Goal: Register for event/course

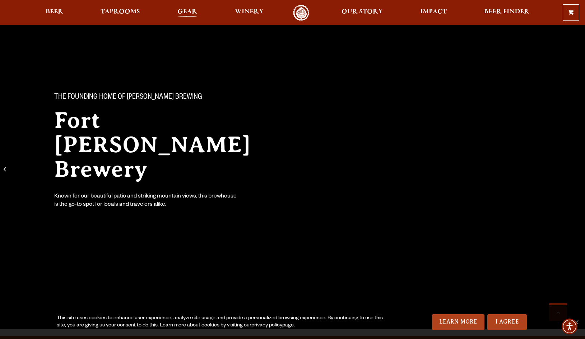
scroll to position [1971, 0]
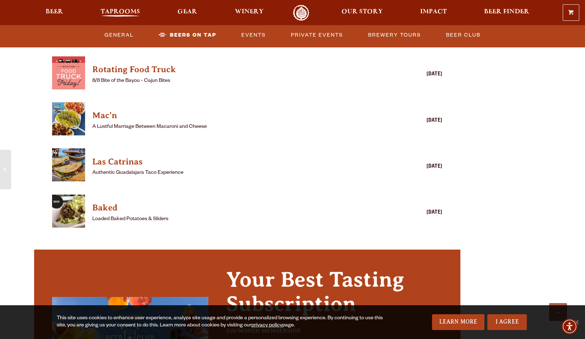
click at [131, 12] on span "Taprooms" at bounding box center [121, 12] width 40 height 6
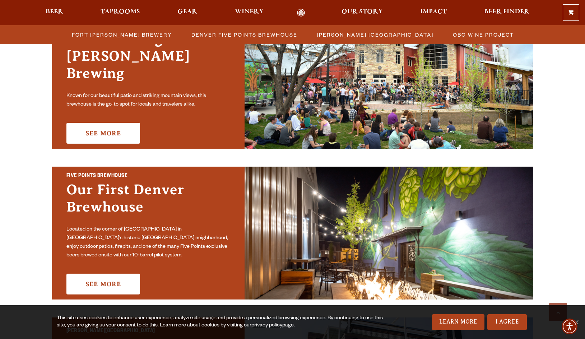
scroll to position [249, 0]
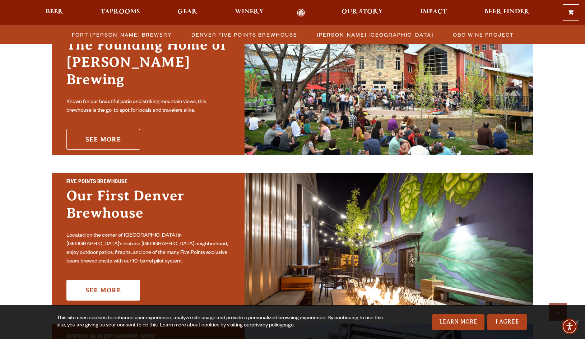
click at [92, 129] on link "See More" at bounding box center [103, 139] width 74 height 21
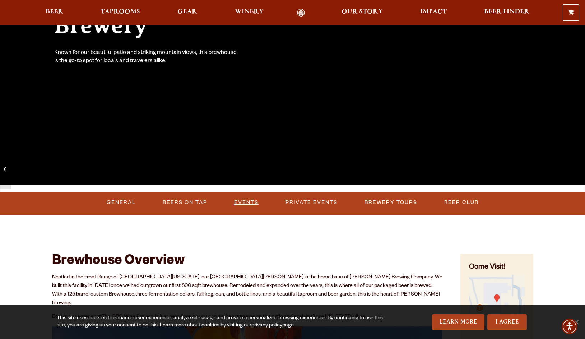
click at [249, 201] on link "Events" at bounding box center [246, 202] width 30 height 17
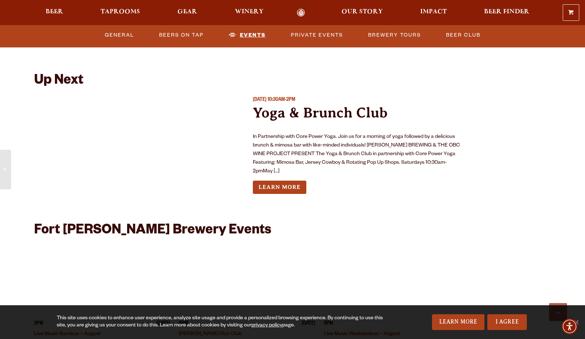
scroll to position [1619, 0]
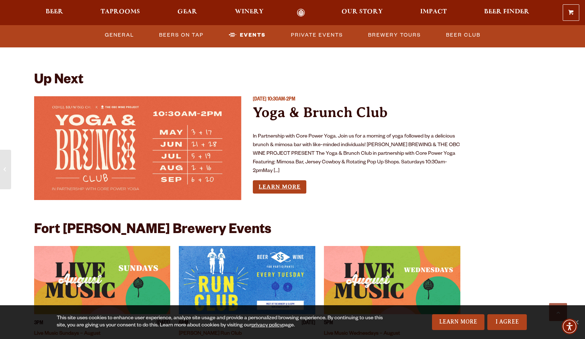
click at [280, 180] on link "Learn More" at bounding box center [280, 186] width 54 height 13
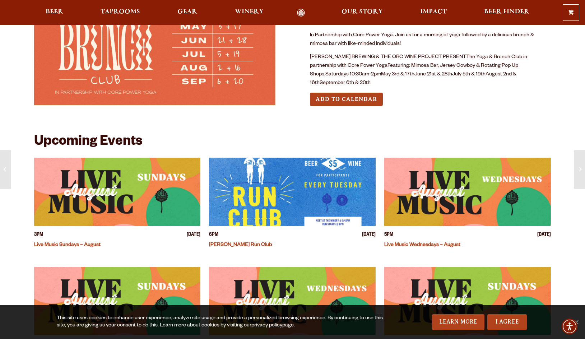
scroll to position [64, 0]
